Goal: Information Seeking & Learning: Learn about a topic

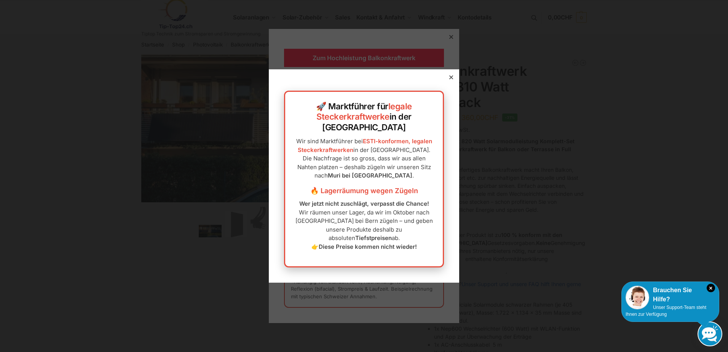
click at [448, 81] on div at bounding box center [451, 77] width 7 height 7
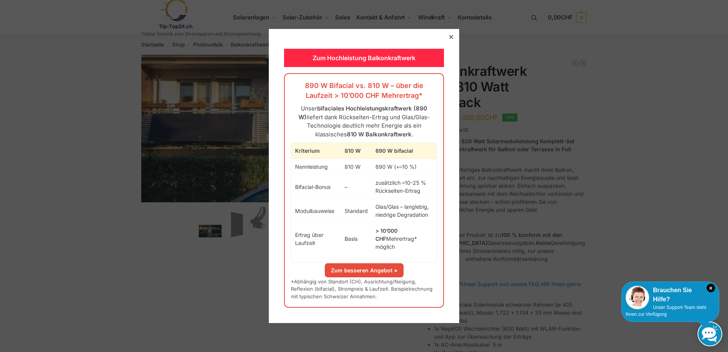
click at [449, 39] on icon at bounding box center [451, 37] width 4 height 4
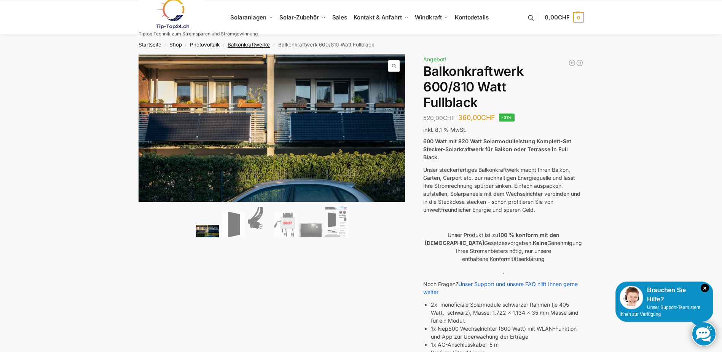
click at [243, 44] on link "Balkonkraftwerke" at bounding box center [249, 44] width 42 height 6
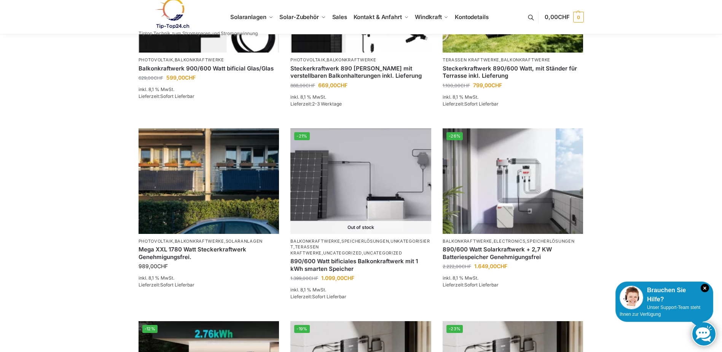
scroll to position [362, 0]
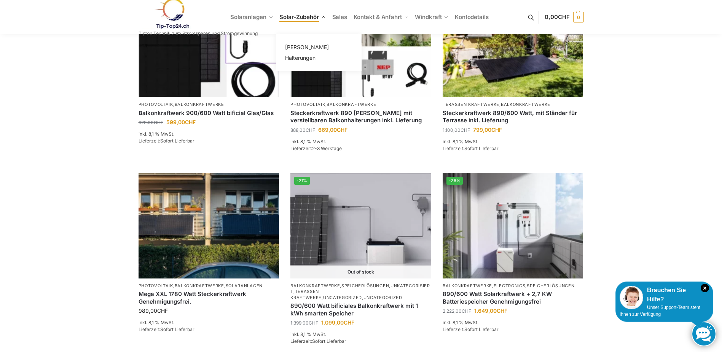
click at [301, 18] on span "Solar-Zubehör" at bounding box center [299, 16] width 40 height 7
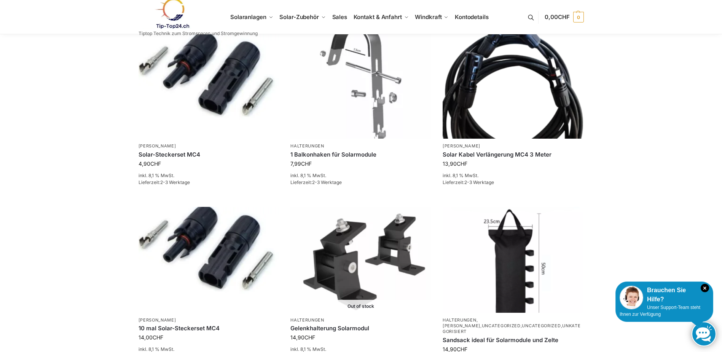
scroll to position [152, 0]
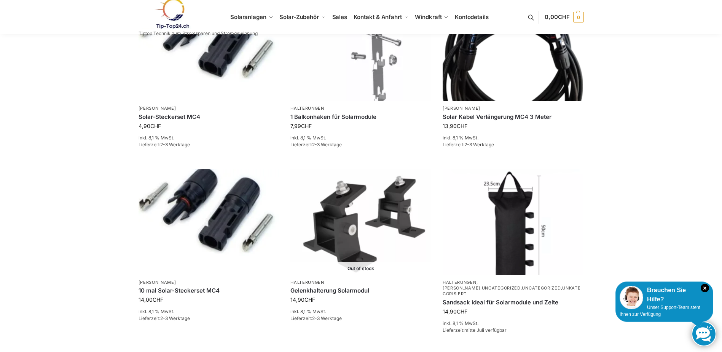
drag, startPoint x: 37, startPoint y: 301, endPoint x: 19, endPoint y: 306, distance: 19.2
click at [19, 307] on div "**********" at bounding box center [361, 316] width 722 height 869
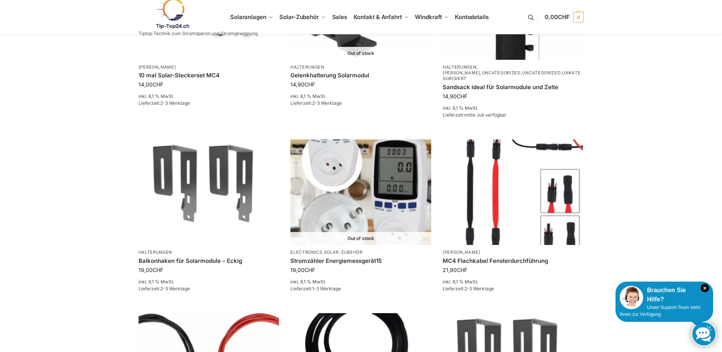
scroll to position [381, 0]
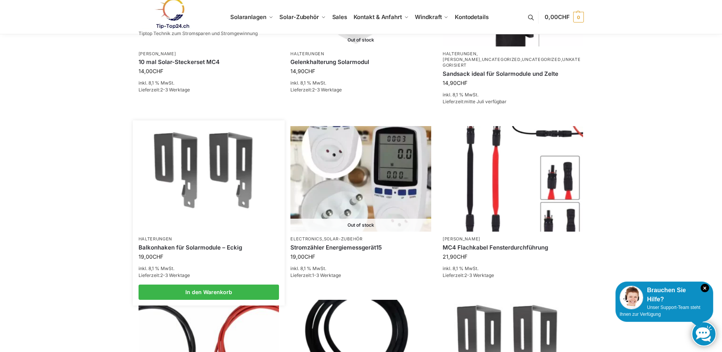
click at [219, 211] on img at bounding box center [209, 179] width 138 height 104
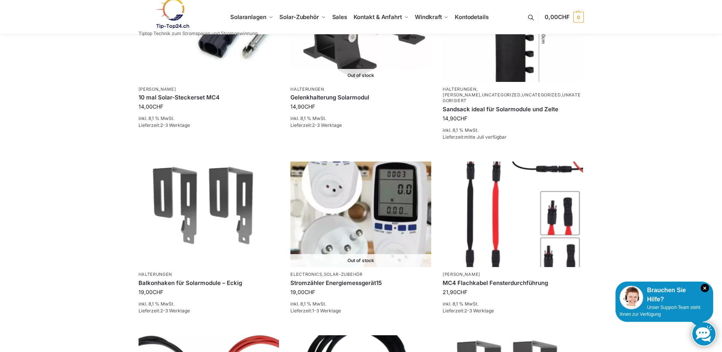
click at [245, 17] on link at bounding box center [198, 13] width 119 height 31
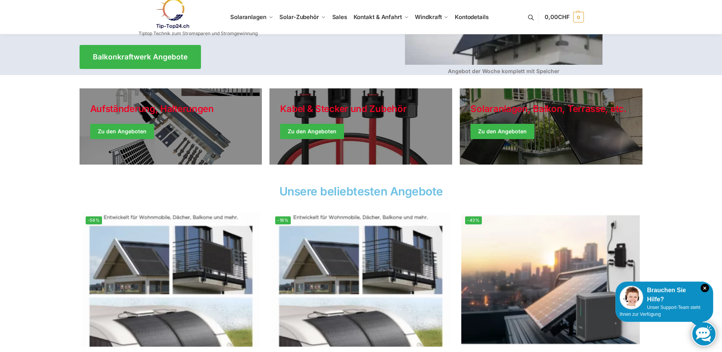
scroll to position [152, 0]
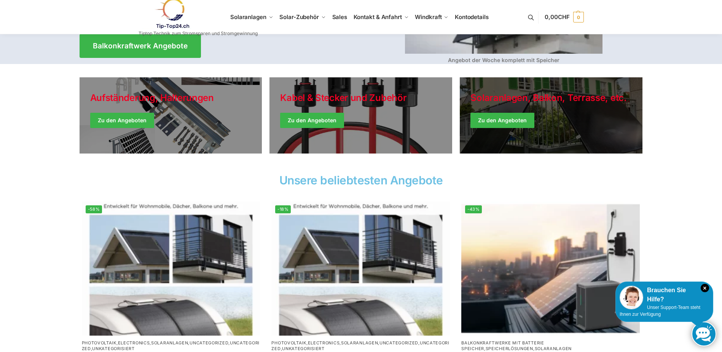
click at [487, 118] on link "Winter Jackets" at bounding box center [551, 115] width 183 height 76
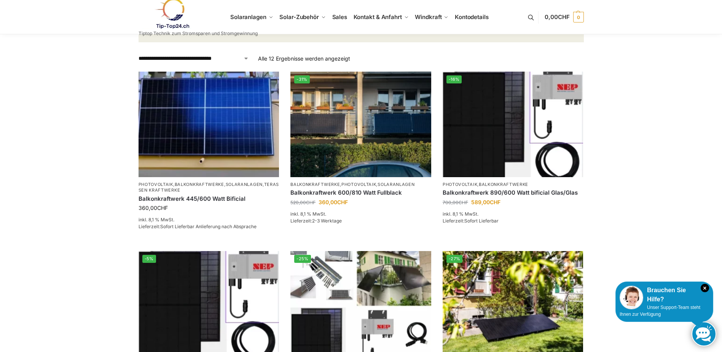
scroll to position [114, 0]
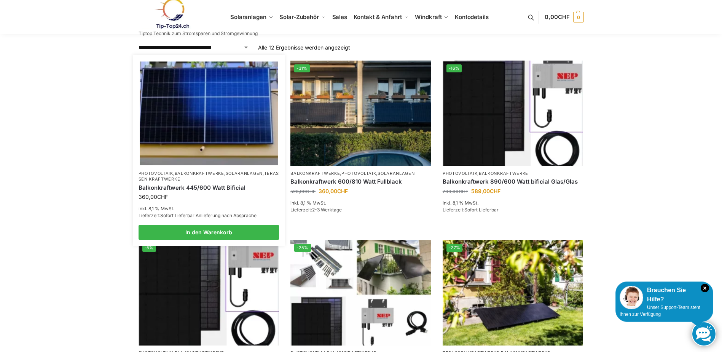
click at [186, 177] on link "Terassen Kraftwerke" at bounding box center [209, 176] width 141 height 11
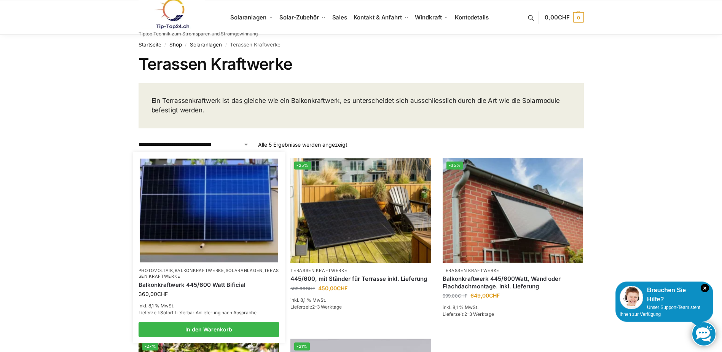
click at [178, 280] on div "Balkonkraftwerk 445/600 Watt Bificial" at bounding box center [209, 284] width 141 height 11
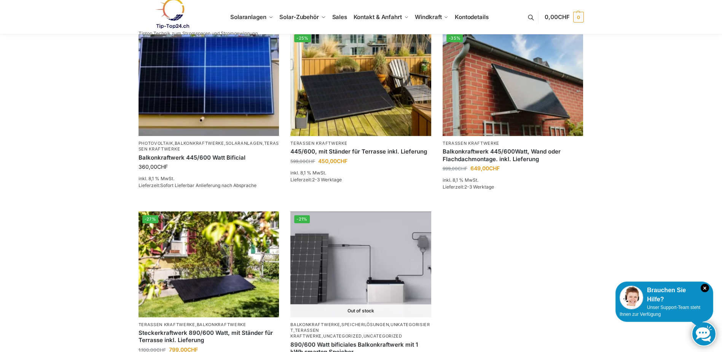
scroll to position [114, 0]
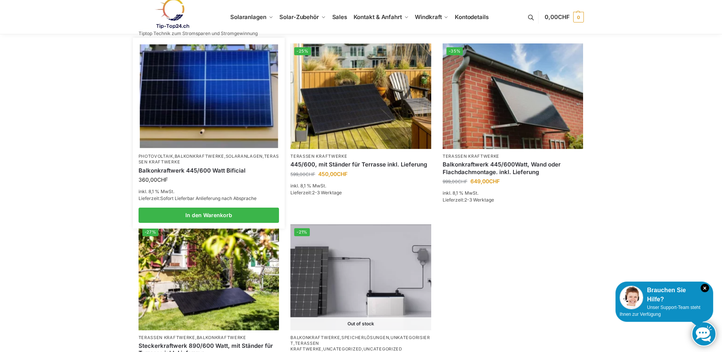
click at [187, 104] on img at bounding box center [209, 96] width 138 height 104
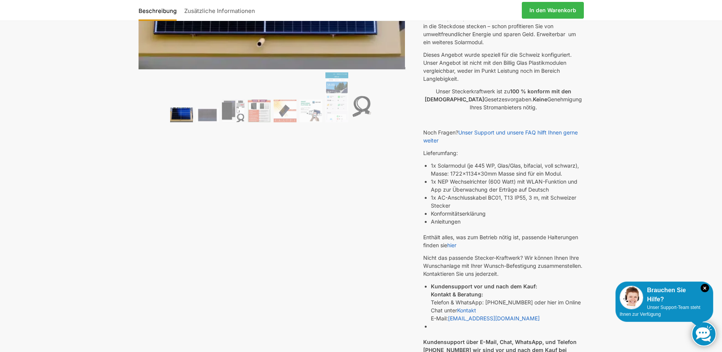
scroll to position [152, 0]
